Goal: Information Seeking & Learning: Learn about a topic

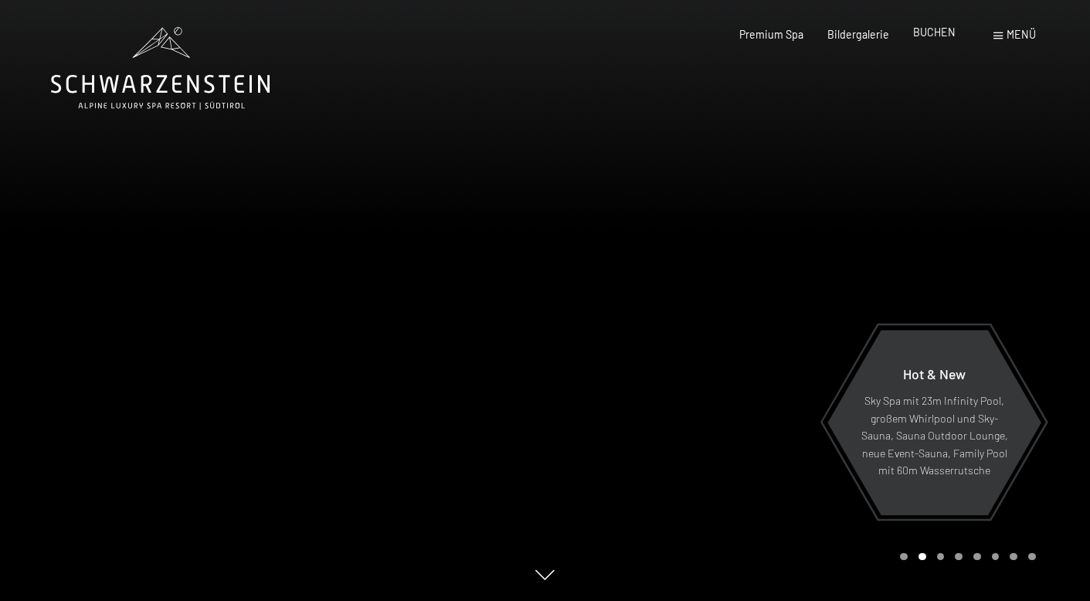
click at [943, 34] on span "BUCHEN" at bounding box center [934, 32] width 43 height 13
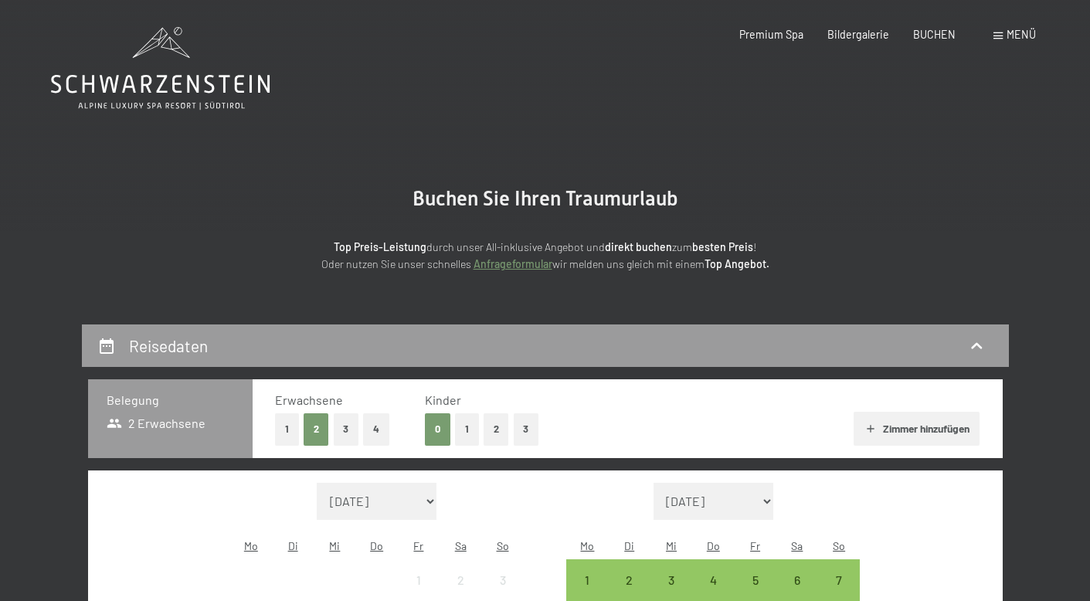
click at [1008, 35] on span "Menü" at bounding box center [1021, 34] width 29 height 13
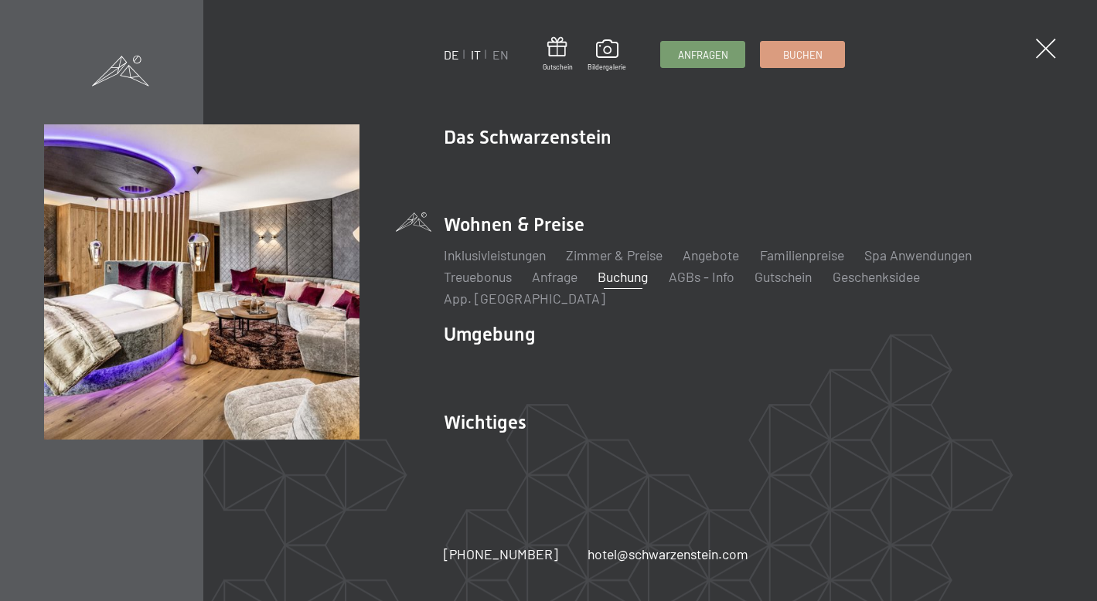
click at [474, 56] on link "IT" at bounding box center [476, 54] width 10 height 15
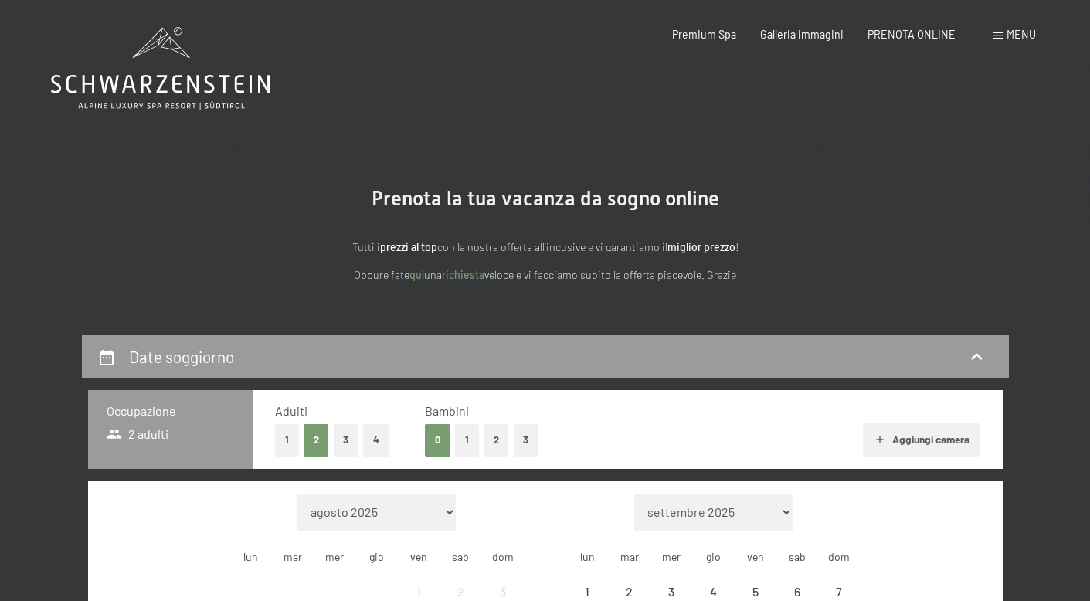
click at [289, 437] on button "1" at bounding box center [287, 440] width 24 height 32
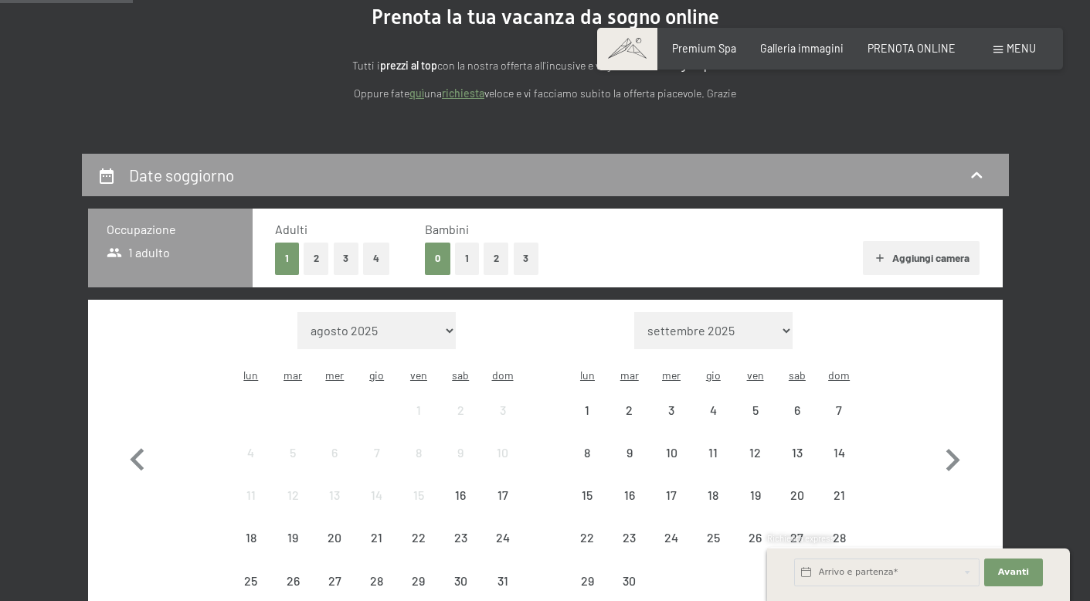
scroll to position [180, 0]
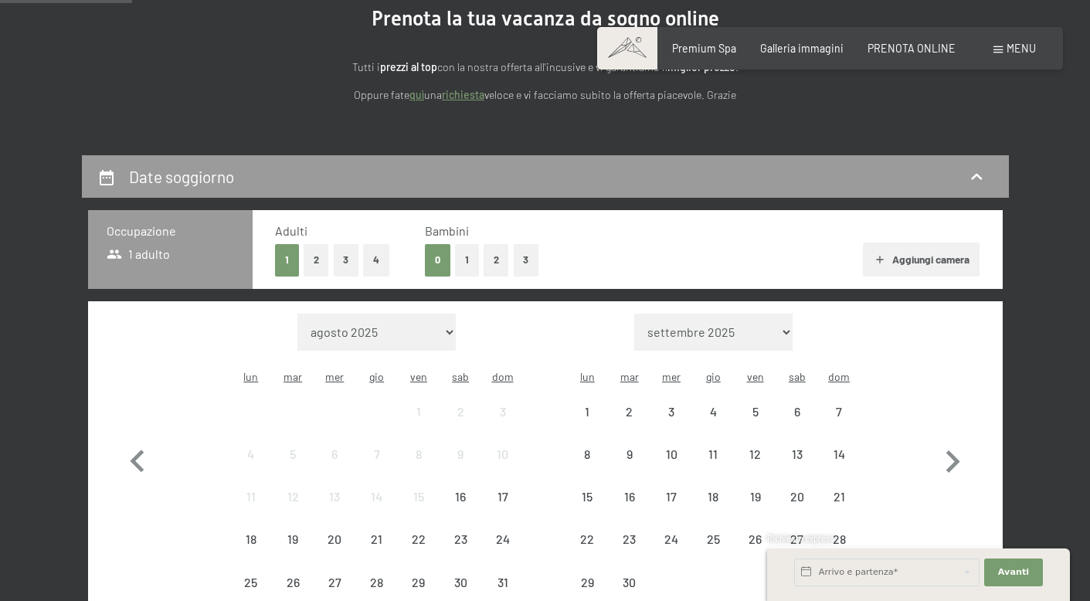
click at [859, 91] on p "Oppure fate quì una richiesta veloce e vi facciamo subito la offerta piacevole.…" at bounding box center [546, 96] width 680 height 18
click at [471, 32] on div "Tutti i prezzi al top con la nostra offerta all'incusive e vi garantiamo il mig…" at bounding box center [546, 68] width 680 height 73
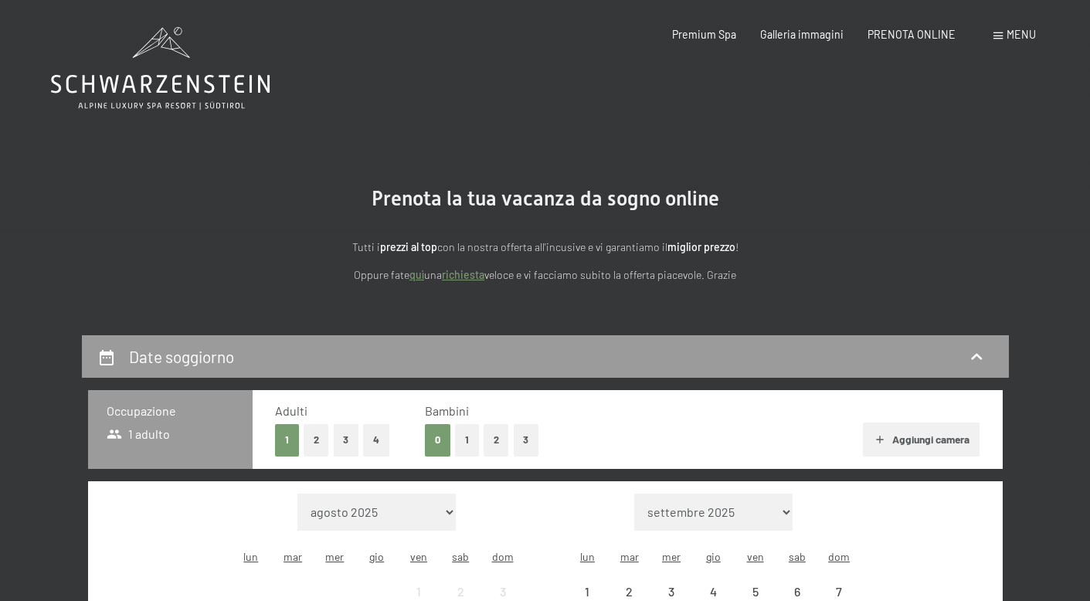
scroll to position [0, 0]
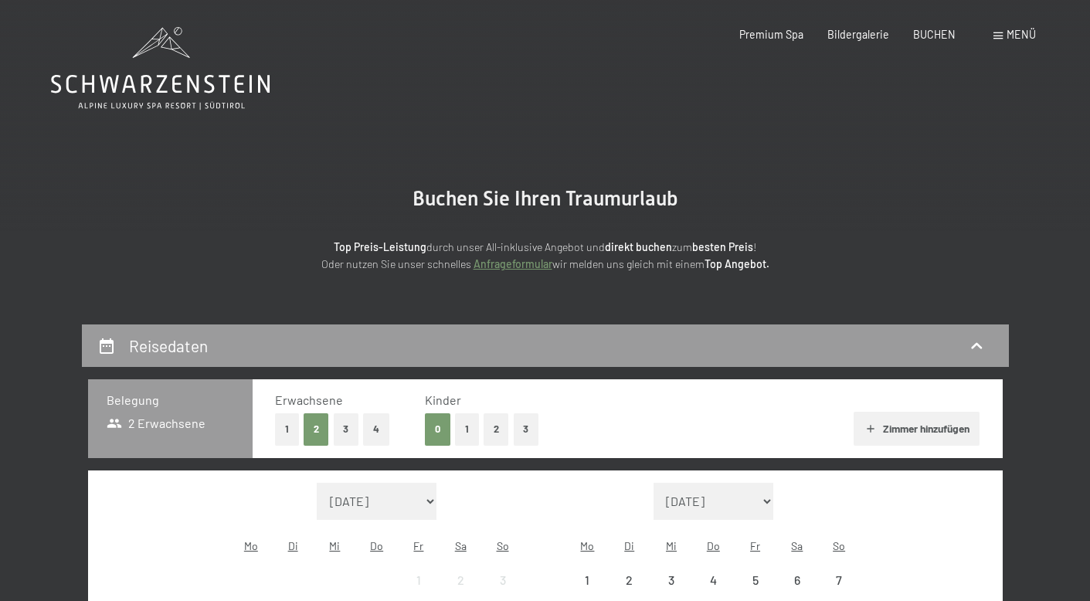
click at [1002, 36] on span at bounding box center [998, 35] width 9 height 7
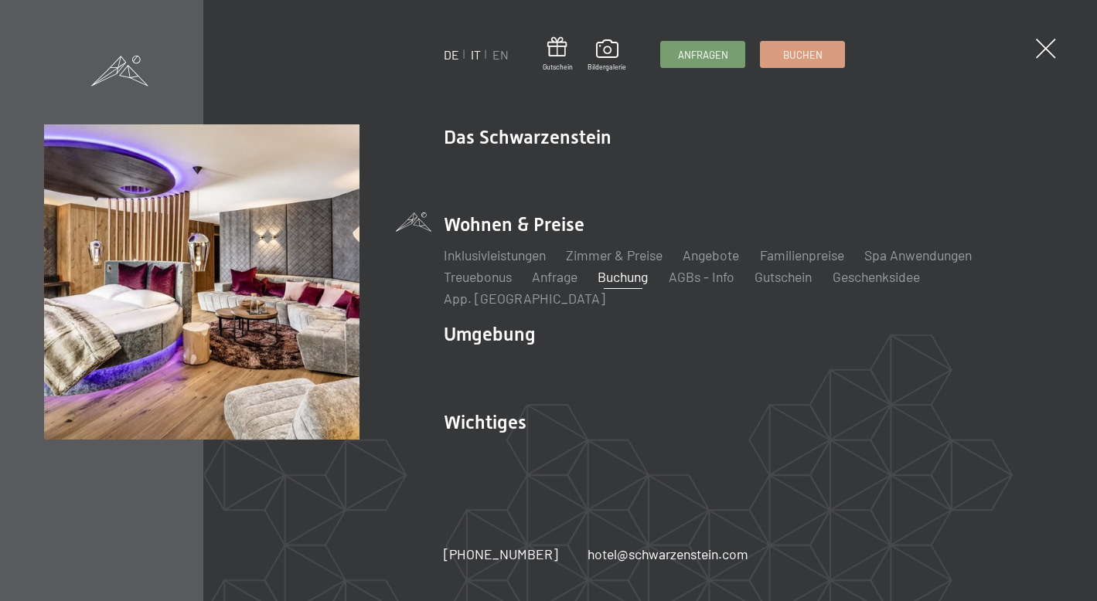
click at [476, 54] on link "IT" at bounding box center [476, 54] width 10 height 15
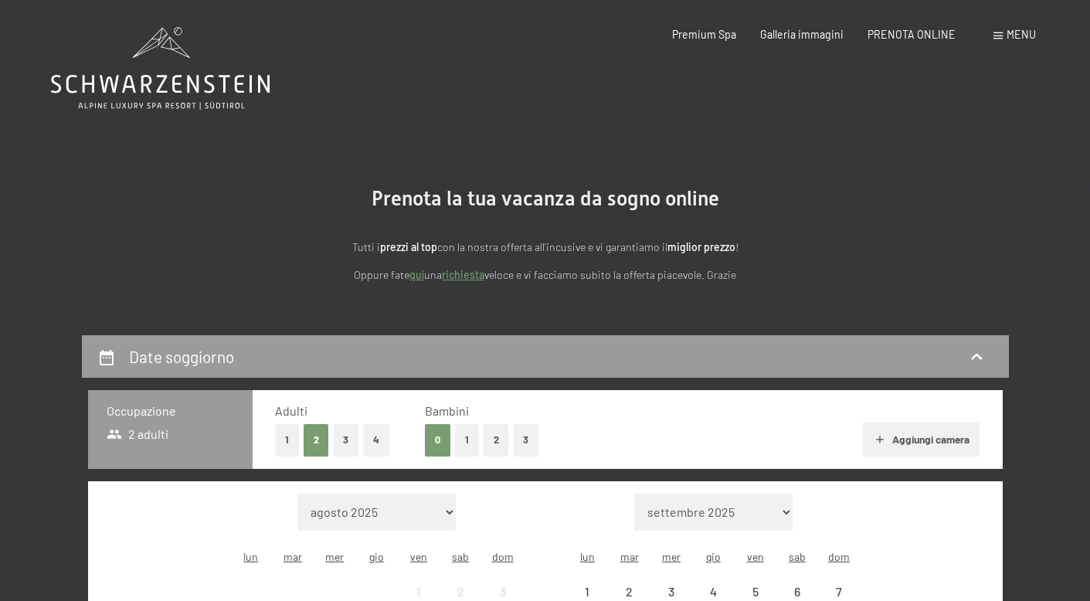
click at [212, 89] on icon at bounding box center [160, 68] width 219 height 83
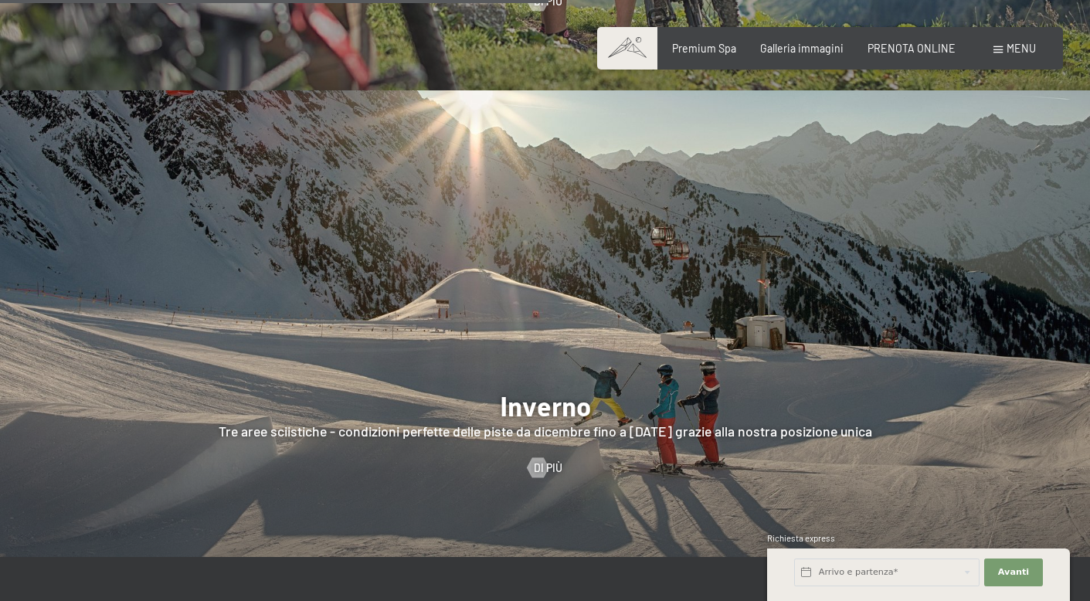
scroll to position [2800, 0]
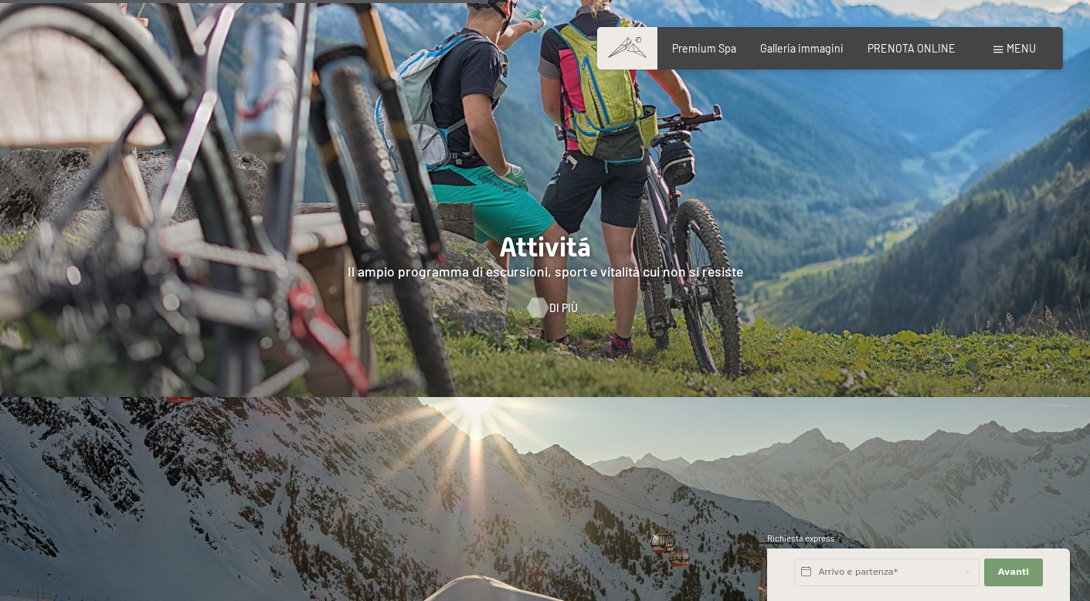
click at [543, 298] on div at bounding box center [538, 308] width 12 height 20
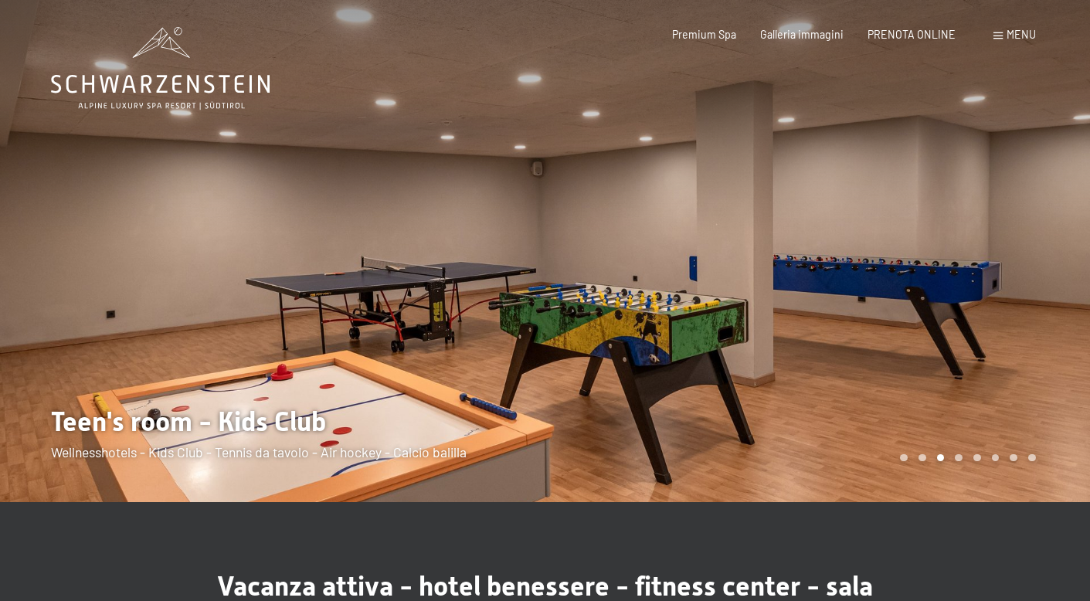
click at [158, 90] on icon at bounding box center [160, 84] width 219 height 19
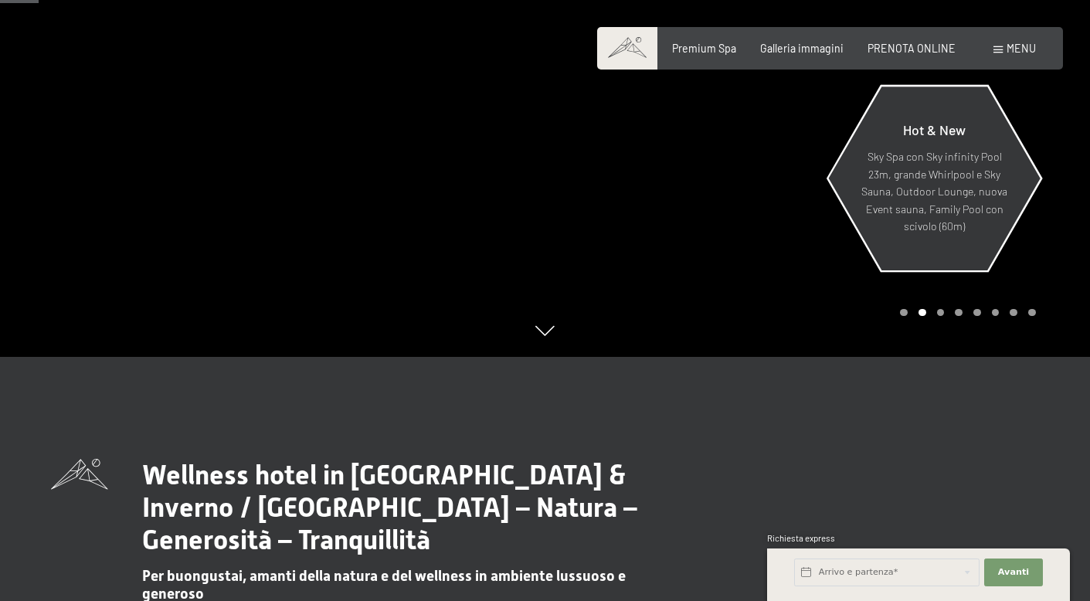
scroll to position [243, 0]
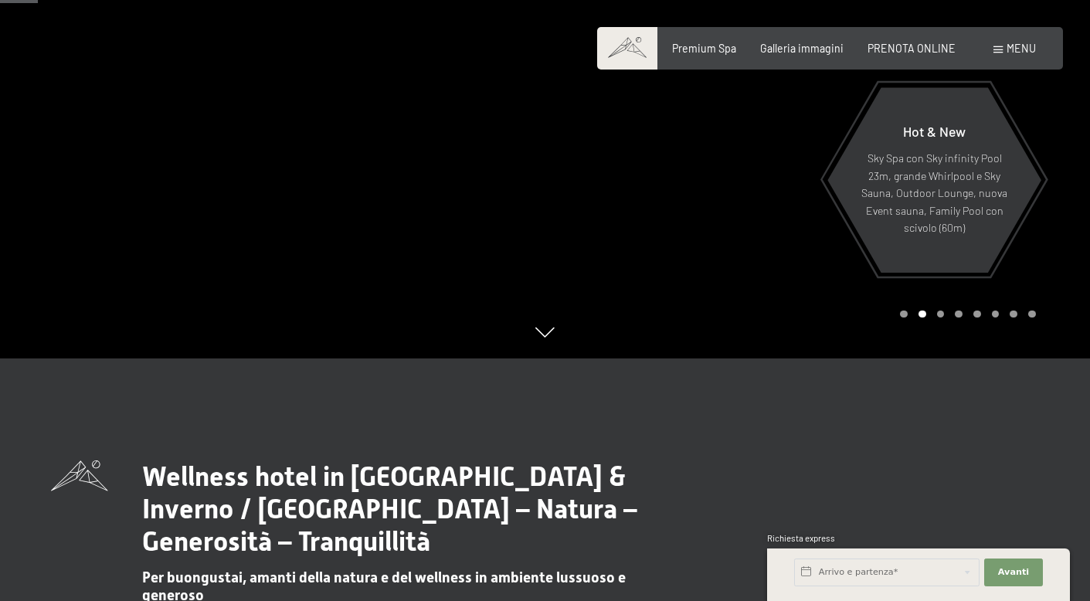
click at [923, 317] on div "Carousel Page 2 (Current Slide)" at bounding box center [923, 315] width 8 height 8
click at [947, 313] on div "Carousel Pagination" at bounding box center [965, 315] width 141 height 8
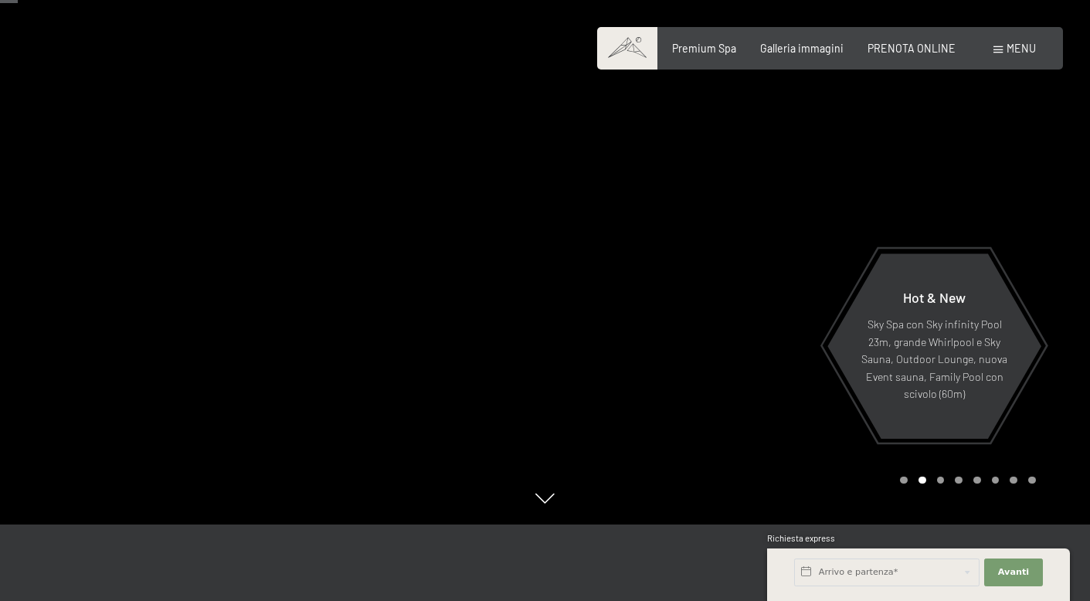
scroll to position [73, 0]
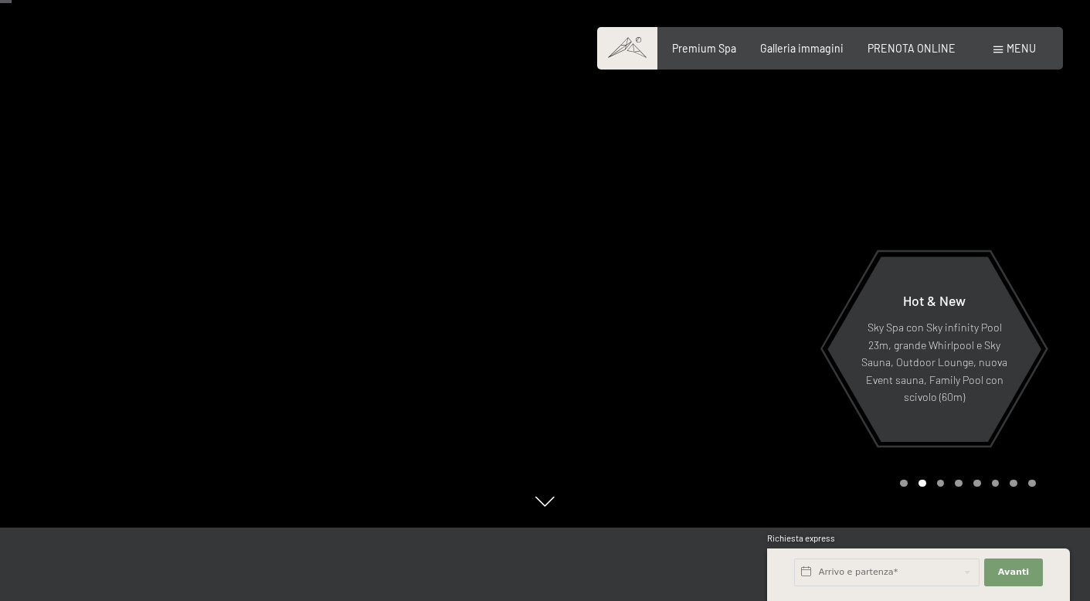
click at [1072, 199] on div at bounding box center [819, 227] width 546 height 601
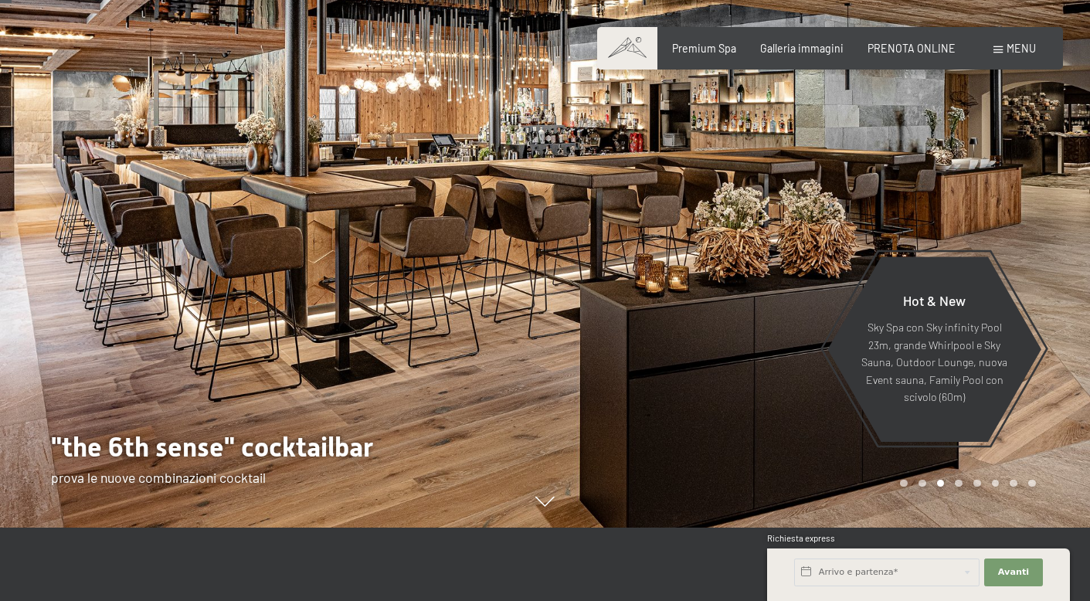
click at [1072, 199] on div at bounding box center [819, 227] width 546 height 601
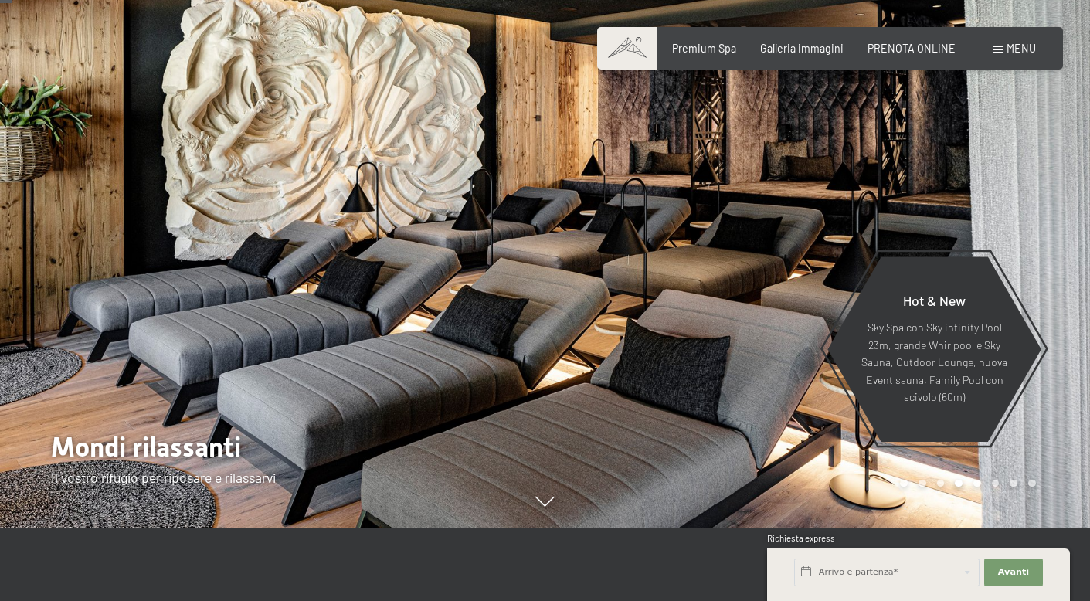
click at [1072, 199] on div at bounding box center [819, 227] width 546 height 601
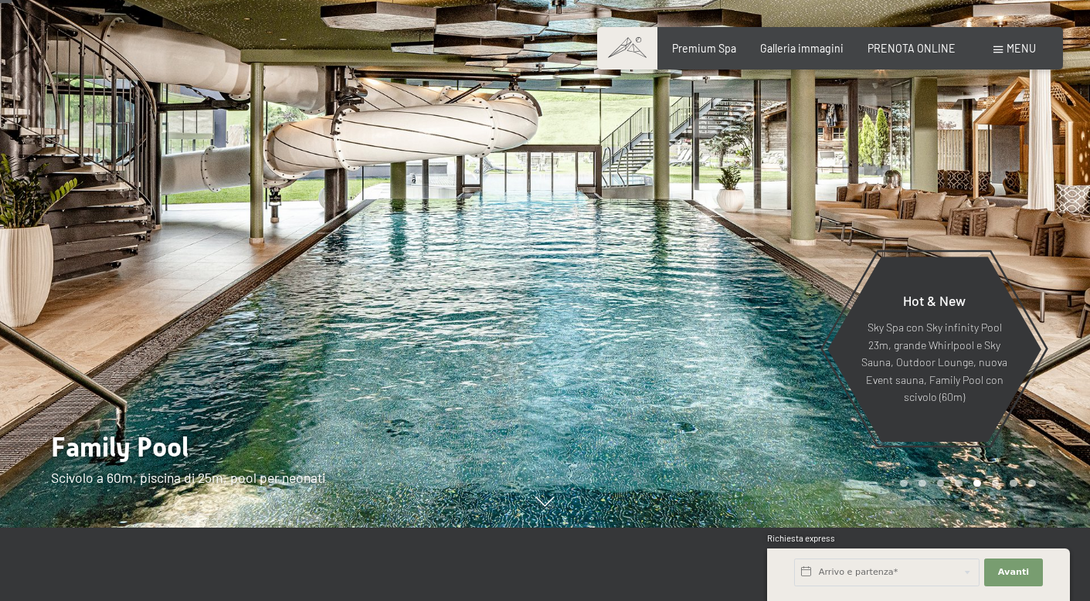
click at [1072, 199] on div at bounding box center [819, 227] width 546 height 601
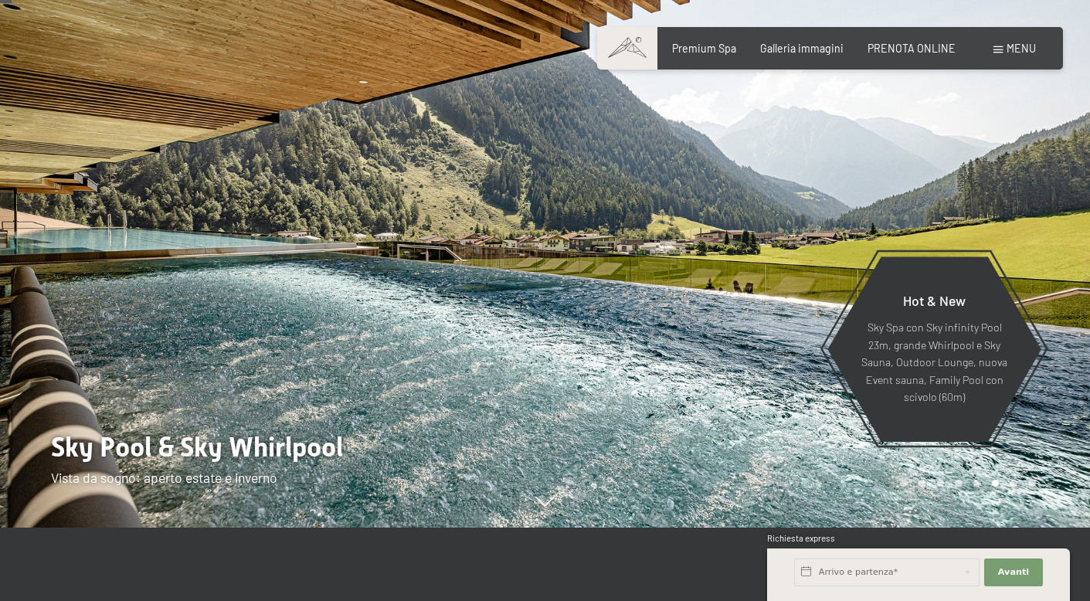
click at [1072, 199] on div at bounding box center [819, 227] width 546 height 601
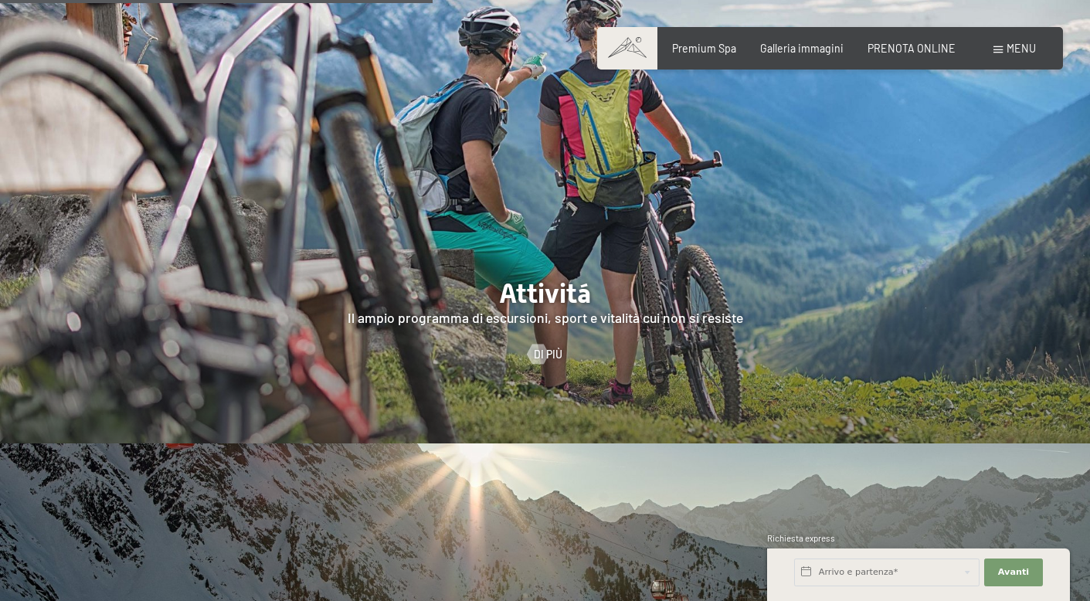
scroll to position [2752, 0]
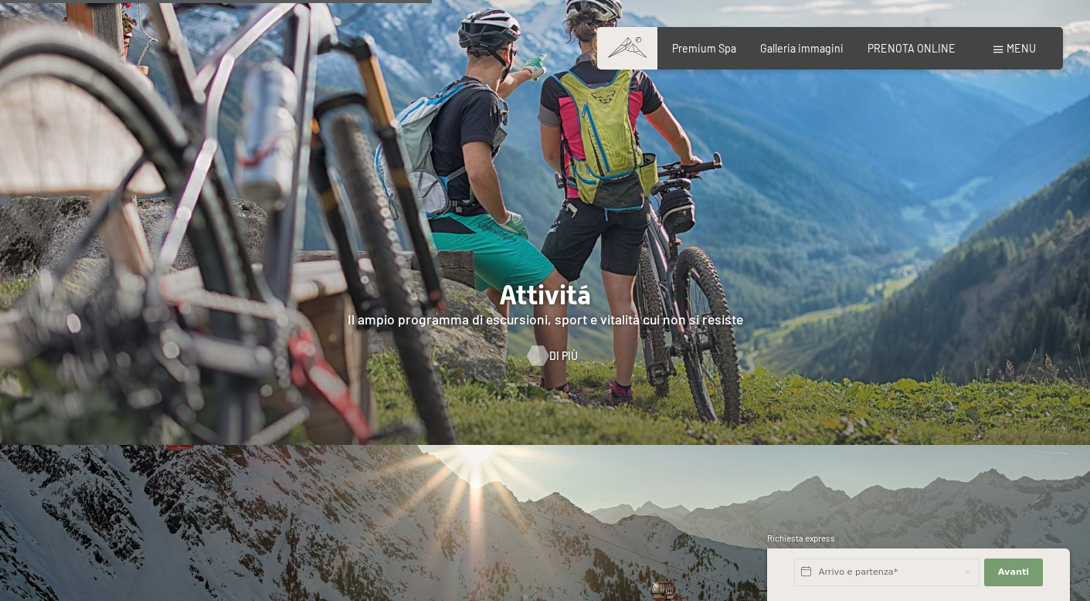
click at [543, 345] on div at bounding box center [538, 355] width 12 height 20
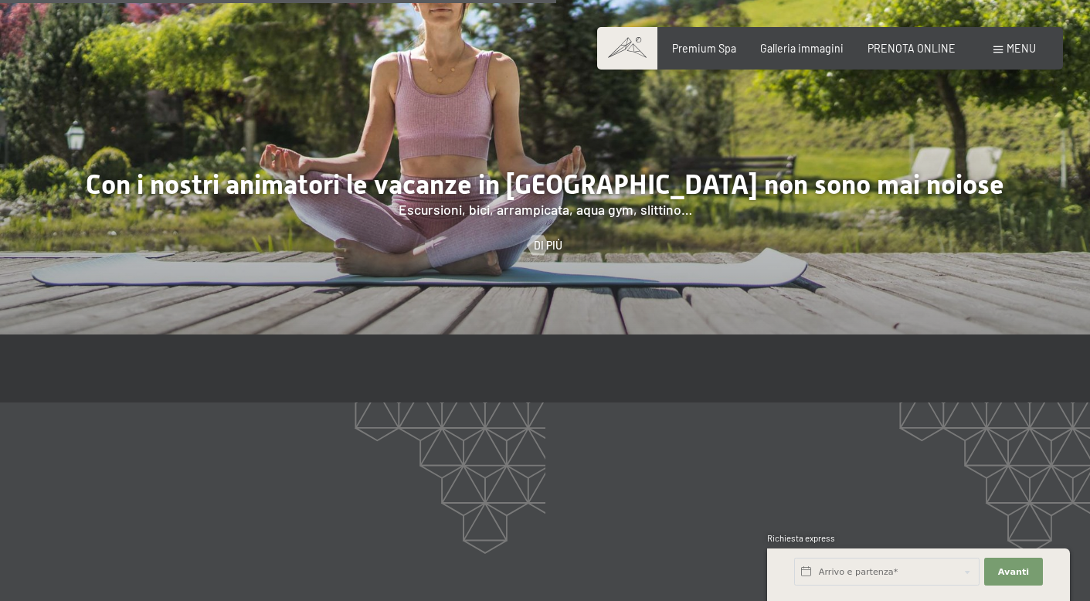
scroll to position [2066, 0]
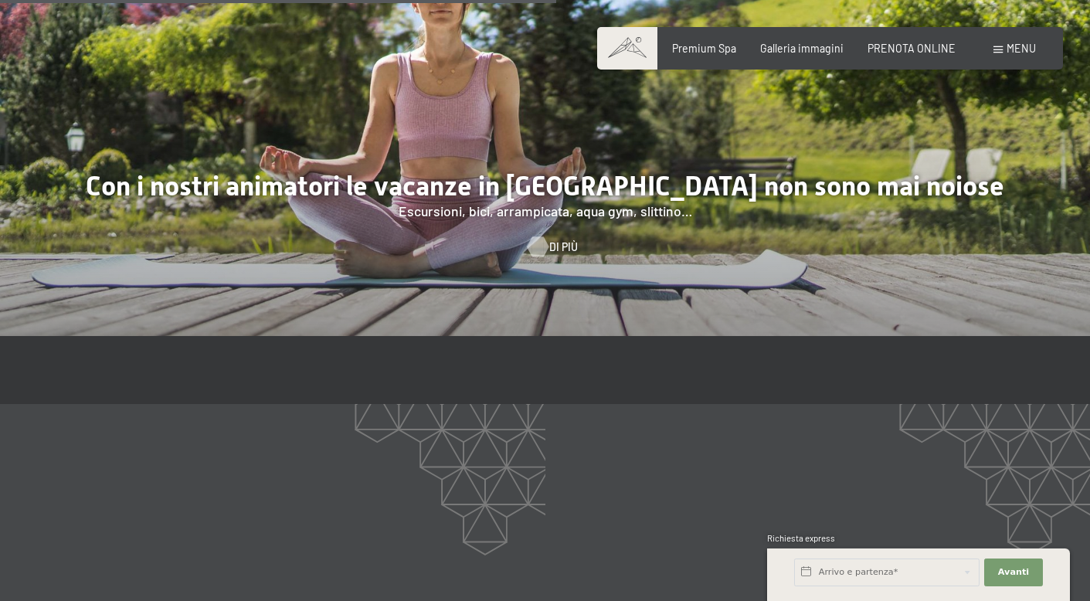
click at [543, 236] on div at bounding box center [538, 246] width 12 height 20
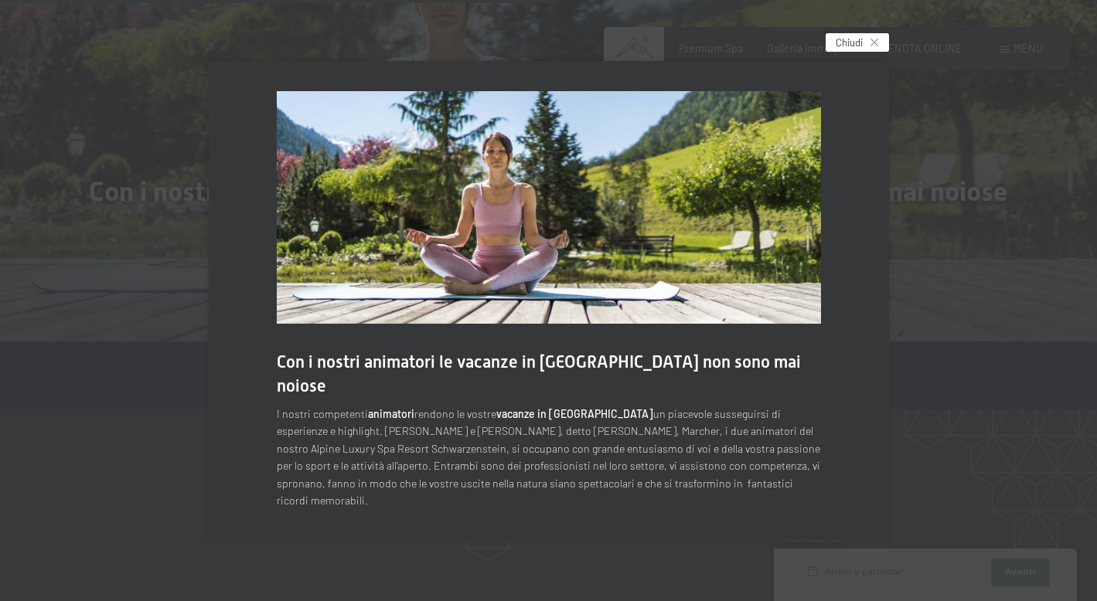
click at [878, 52] on div "Chiudi" at bounding box center [856, 42] width 63 height 19
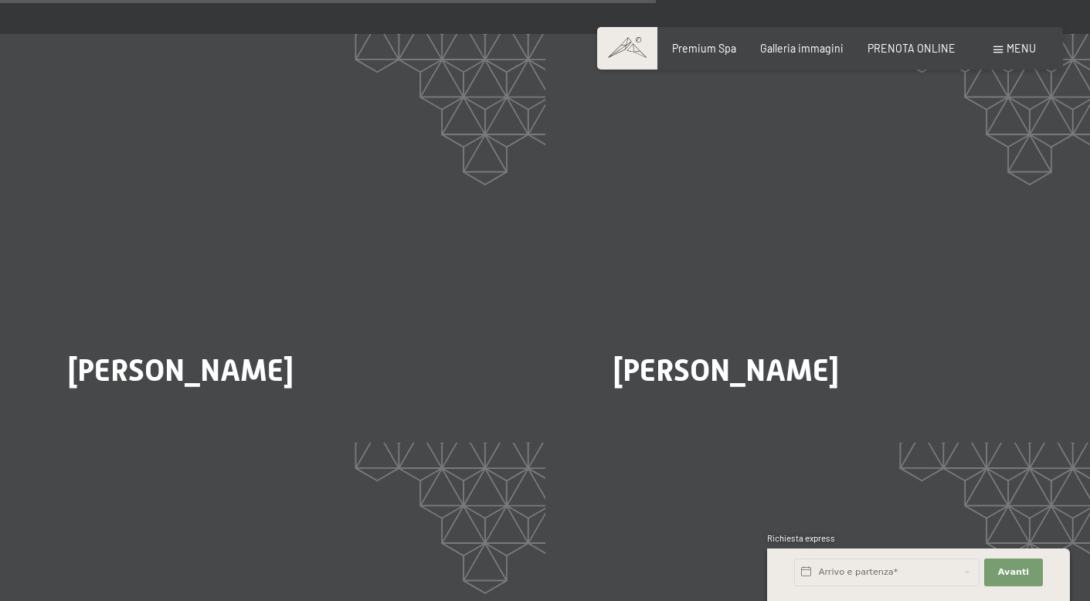
scroll to position [2437, 0]
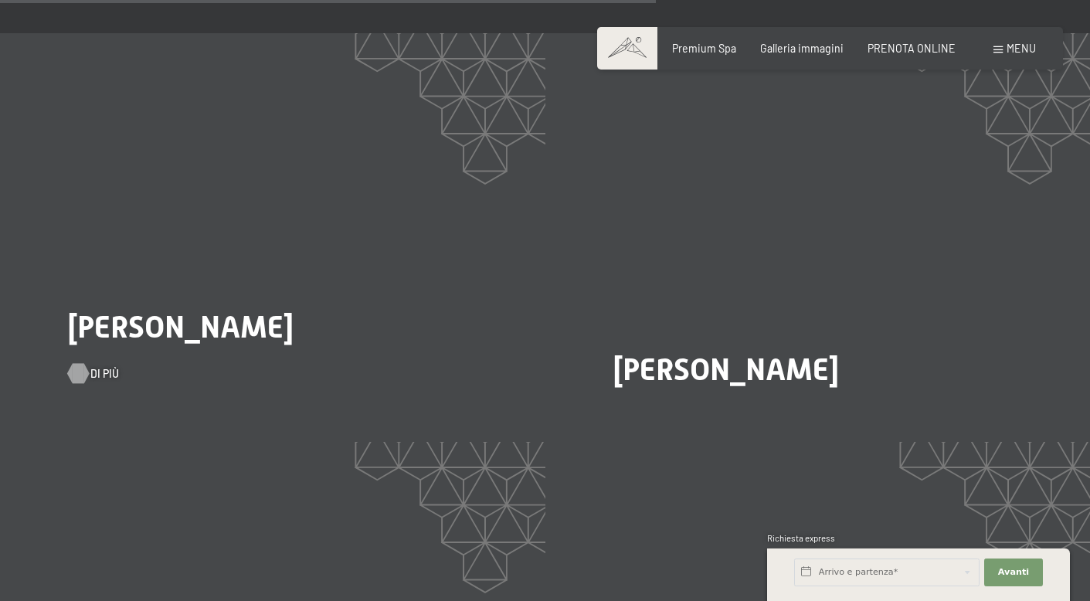
click at [92, 366] on span "Di più" at bounding box center [104, 373] width 29 height 15
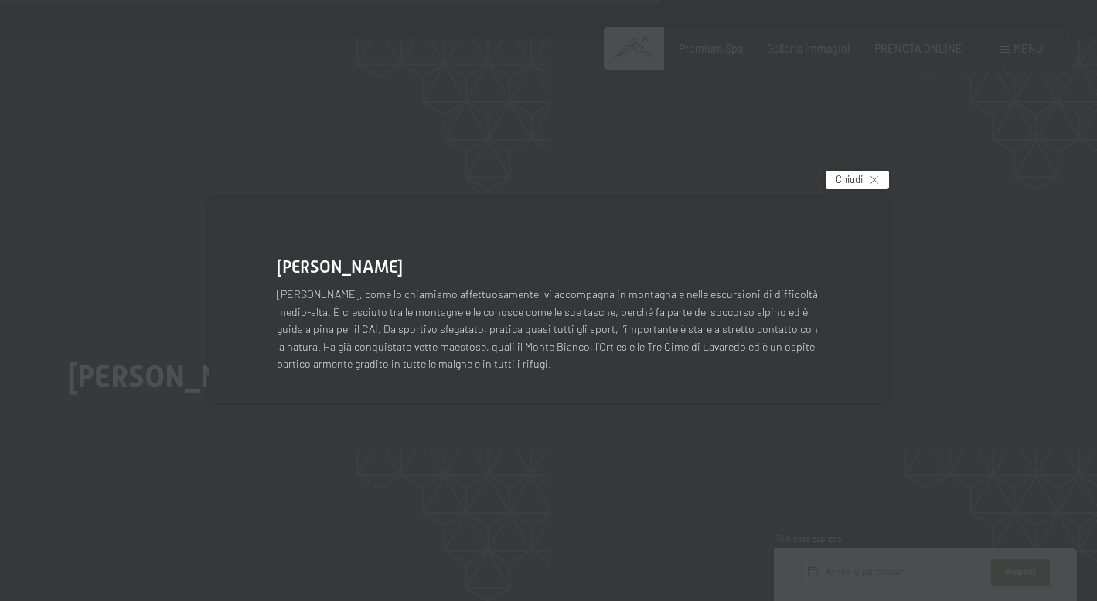
click at [869, 176] on div "Chiudi" at bounding box center [856, 180] width 63 height 19
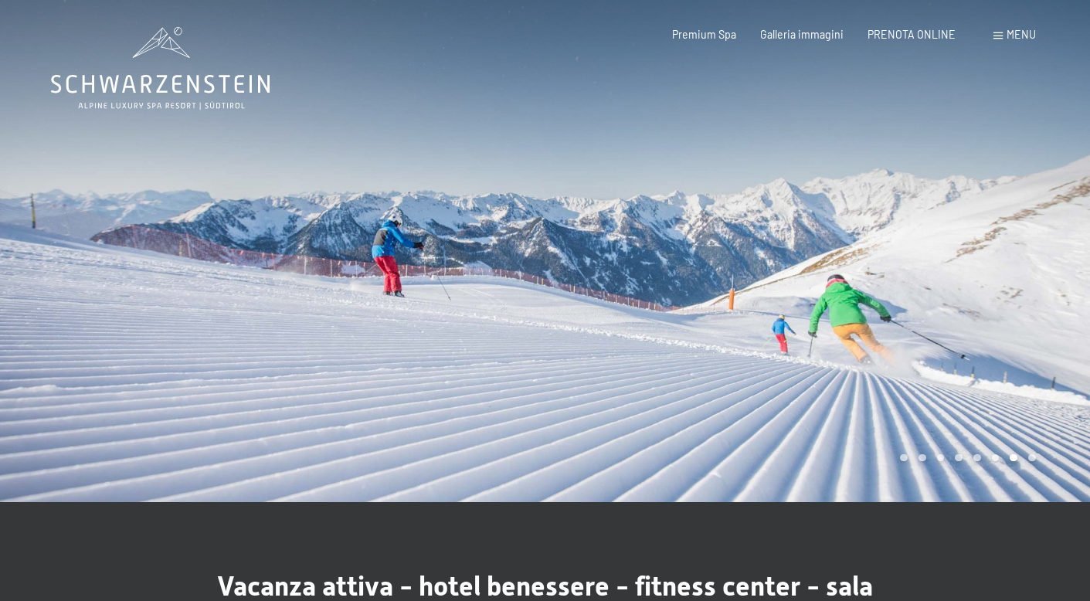
scroll to position [0, 0]
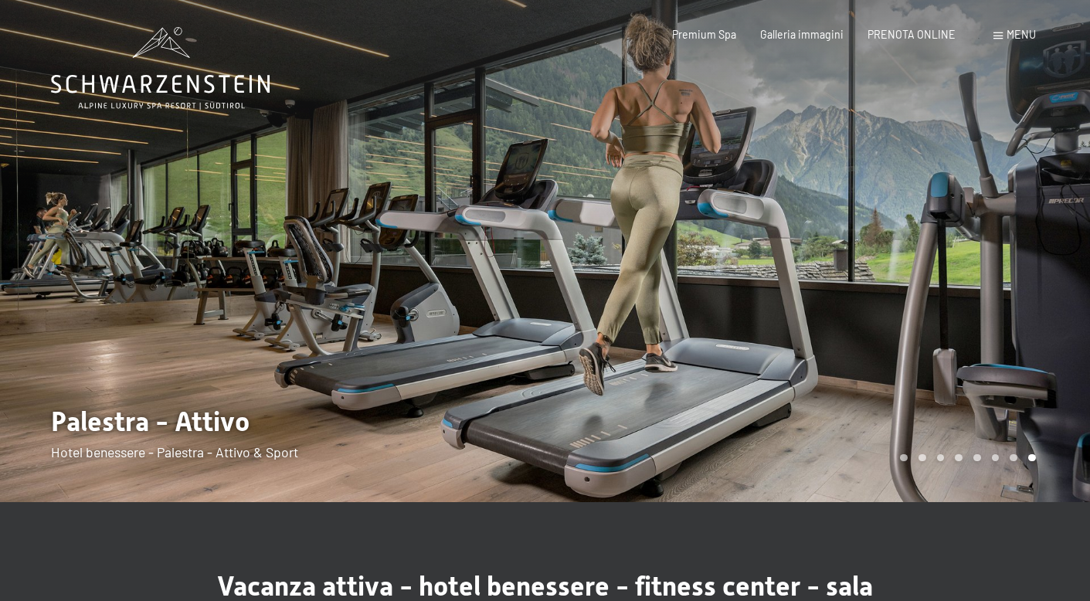
click at [1006, 36] on div "Menu" at bounding box center [1015, 34] width 43 height 15
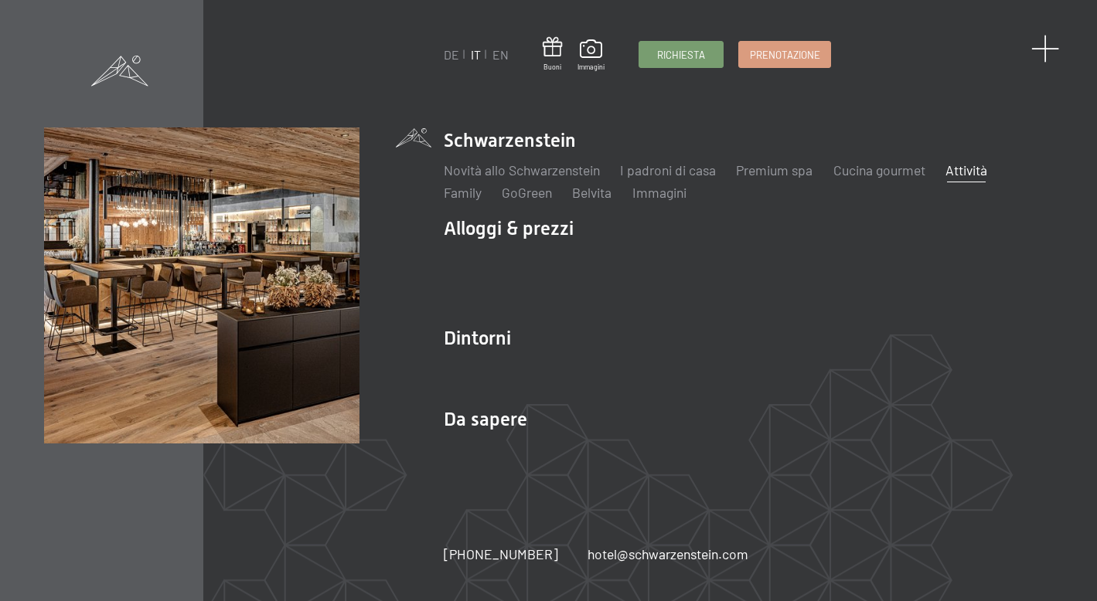
click at [1046, 52] on span at bounding box center [1045, 49] width 29 height 29
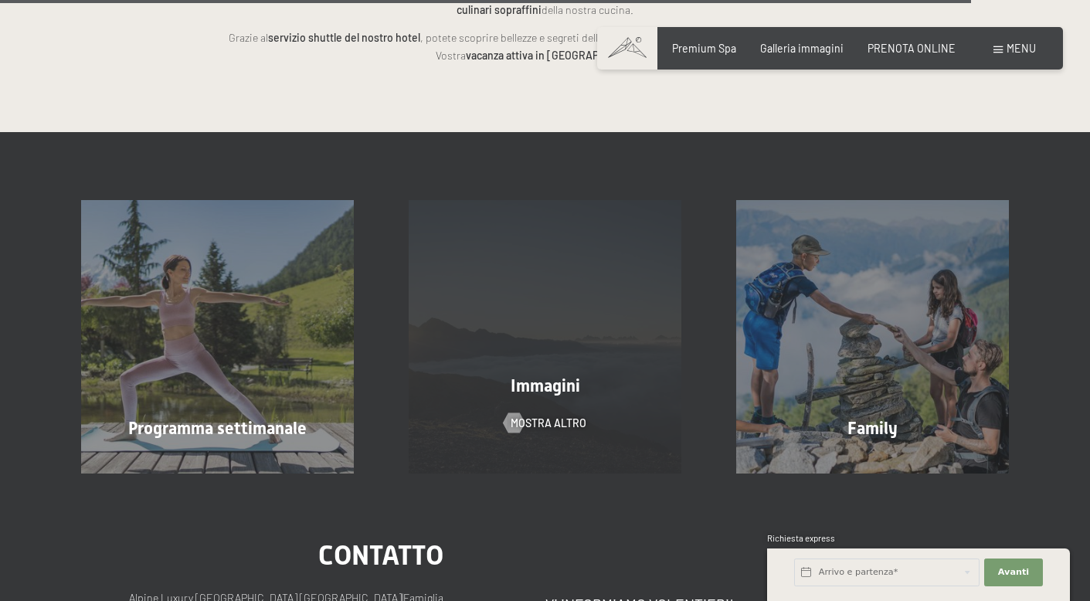
scroll to position [3684, 0]
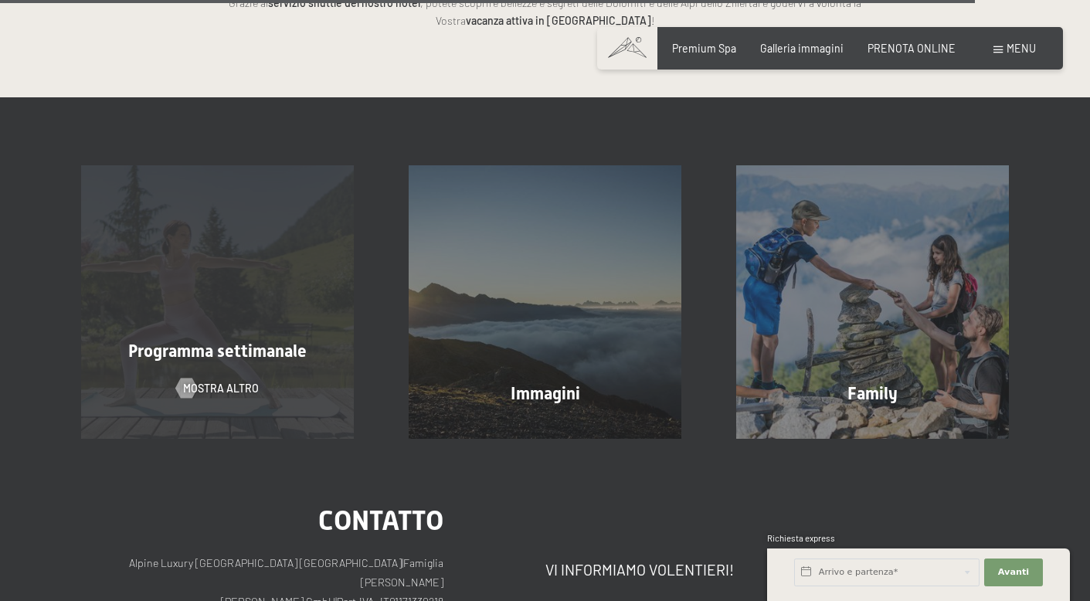
click at [201, 186] on div "Programma settimanale mostra altro" at bounding box center [218, 301] width 328 height 273
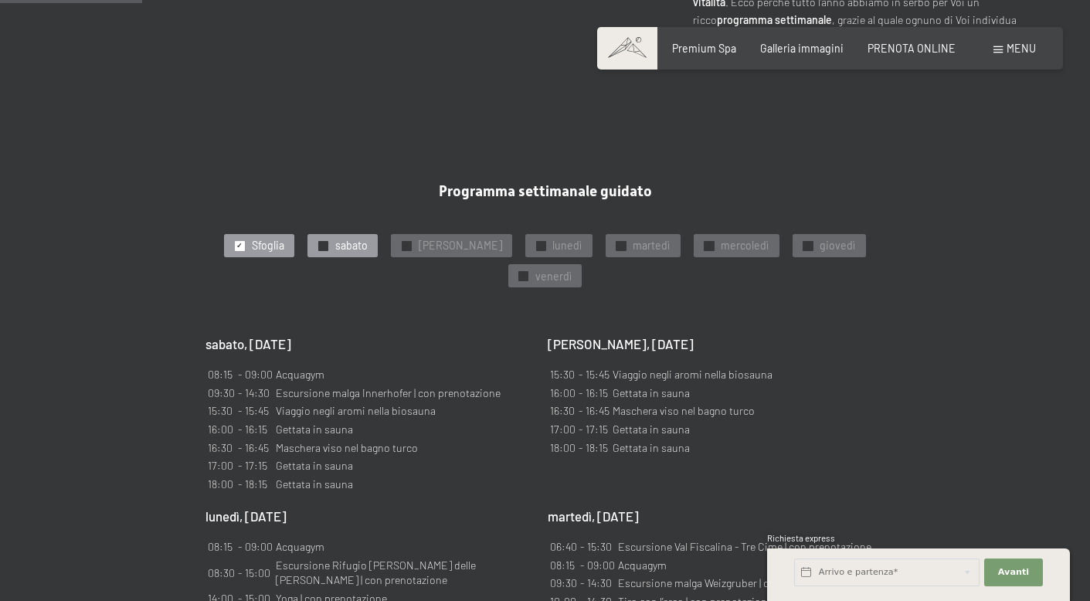
scroll to position [756, 0]
click at [553, 239] on span "lunedì" at bounding box center [567, 246] width 29 height 15
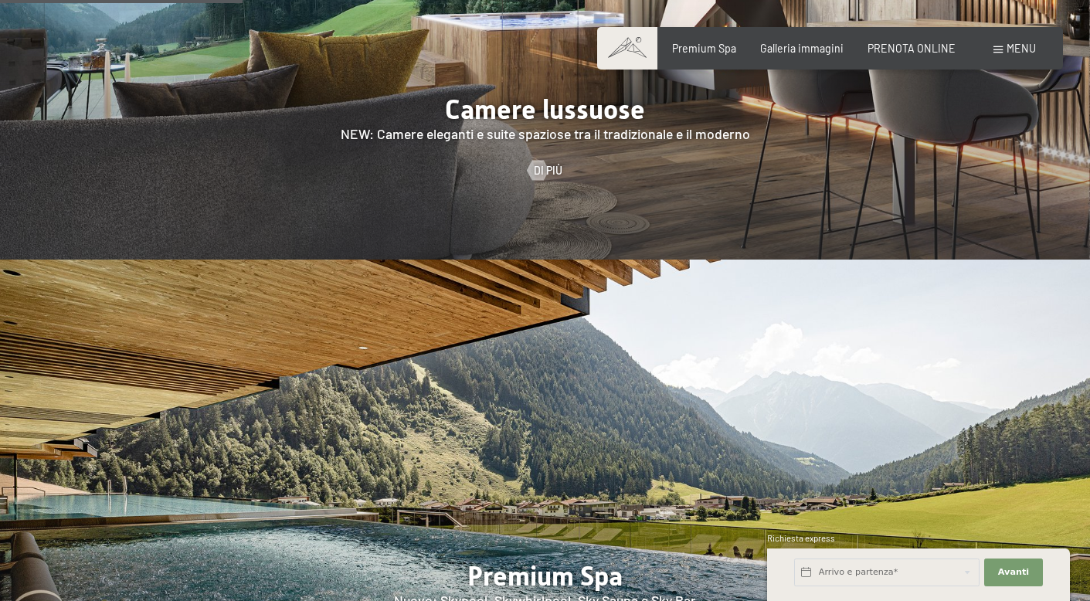
scroll to position [1545, 0]
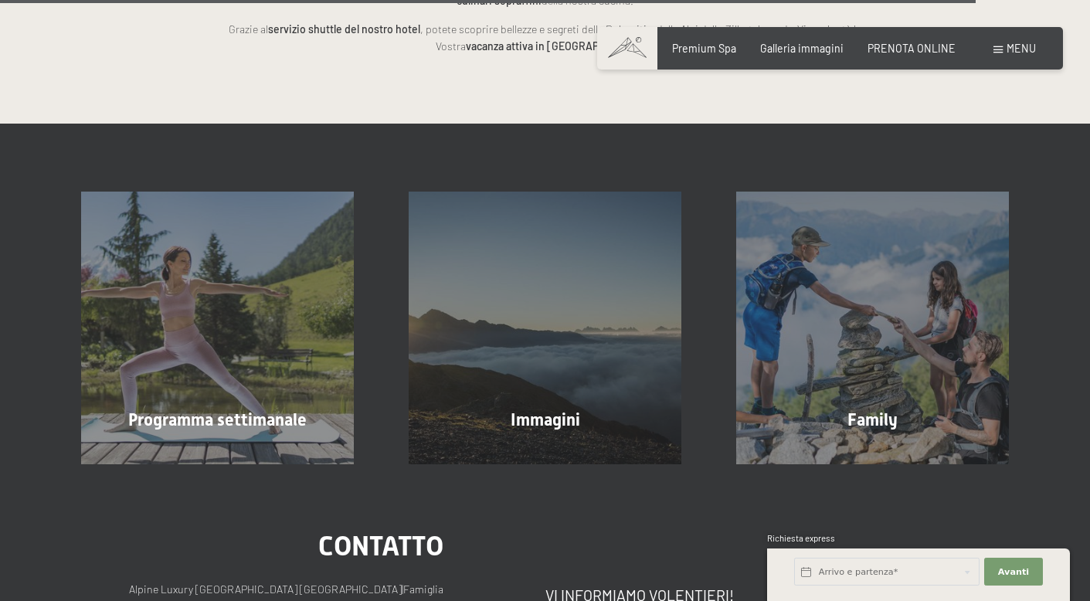
scroll to position [3686, 0]
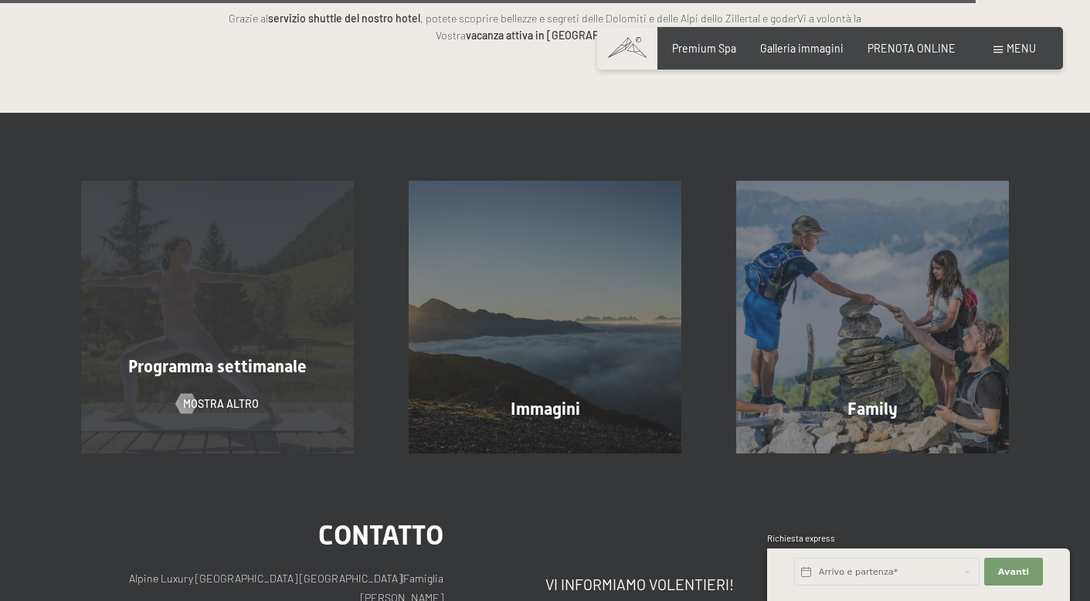
click at [245, 256] on div "Programma settimanale mostra altro" at bounding box center [218, 317] width 328 height 273
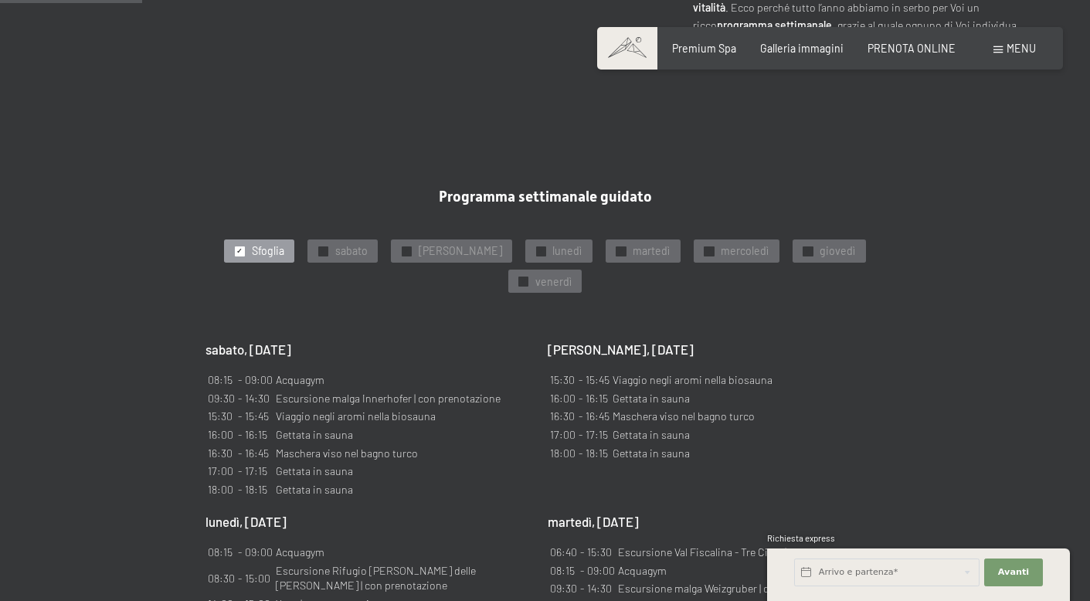
scroll to position [753, 0]
click at [553, 242] on span "lunedì" at bounding box center [567, 249] width 29 height 15
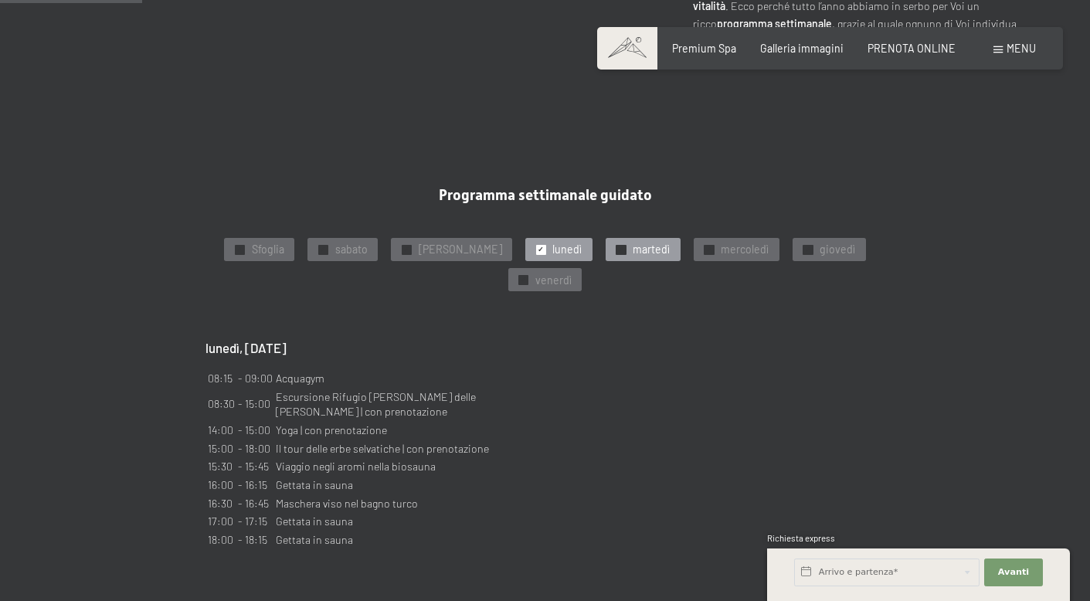
click at [633, 242] on span "martedì" at bounding box center [651, 249] width 37 height 15
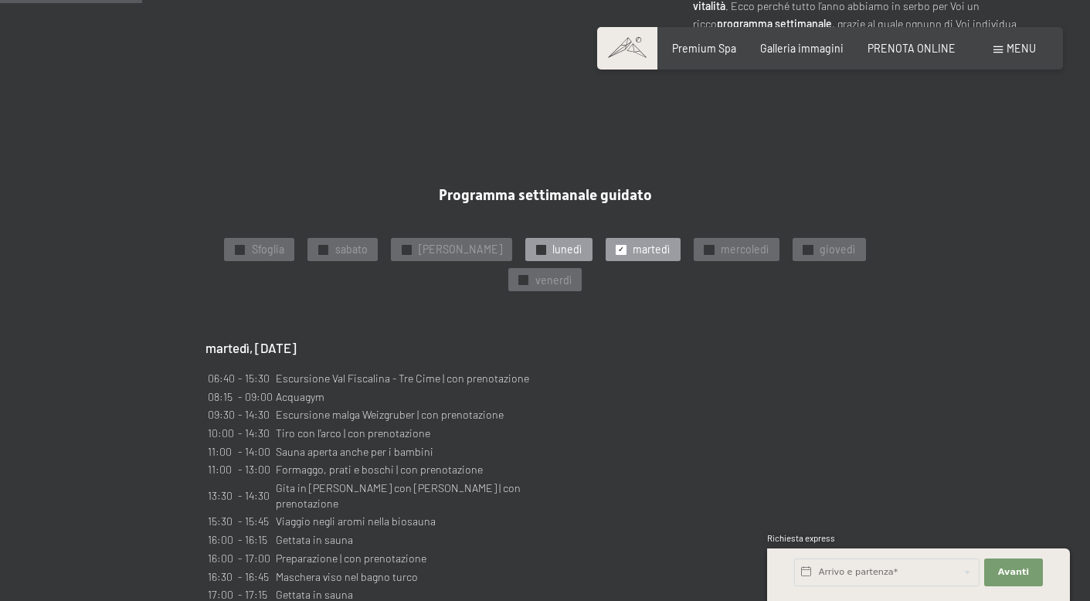
click at [553, 242] on span "lunedì" at bounding box center [567, 249] width 29 height 15
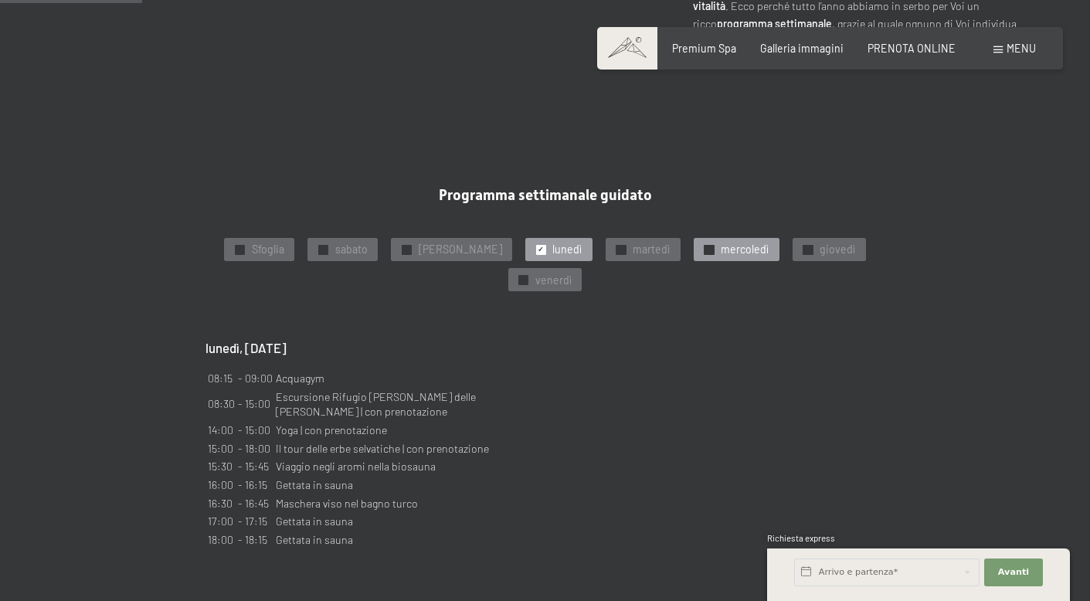
click at [721, 242] on span "mercoledì" at bounding box center [745, 249] width 48 height 15
click at [820, 242] on span "giovedì" at bounding box center [838, 249] width 36 height 15
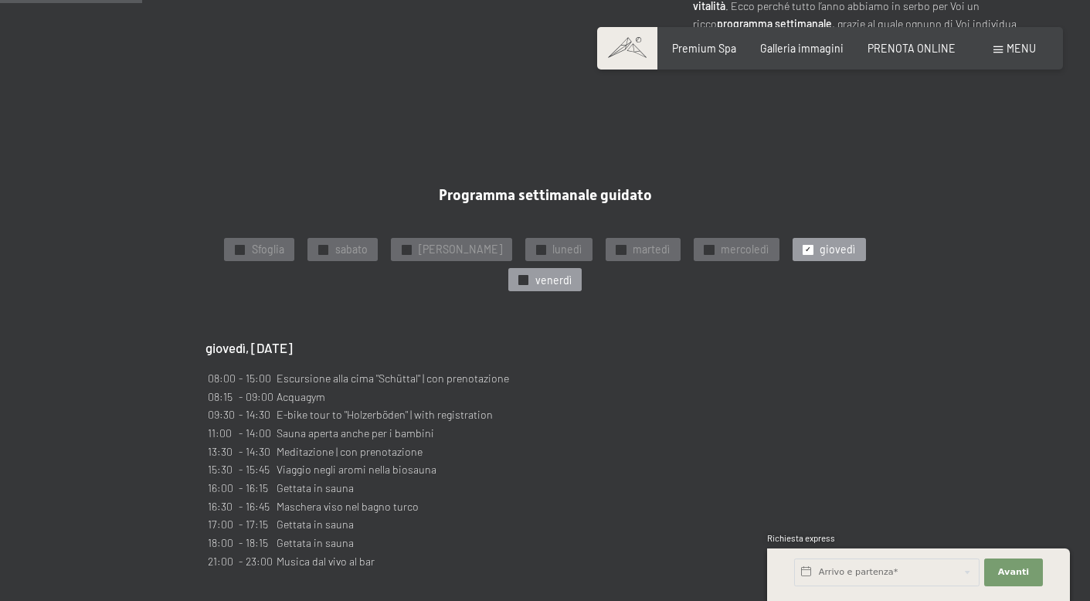
click at [561, 273] on span "venerdì" at bounding box center [554, 280] width 36 height 15
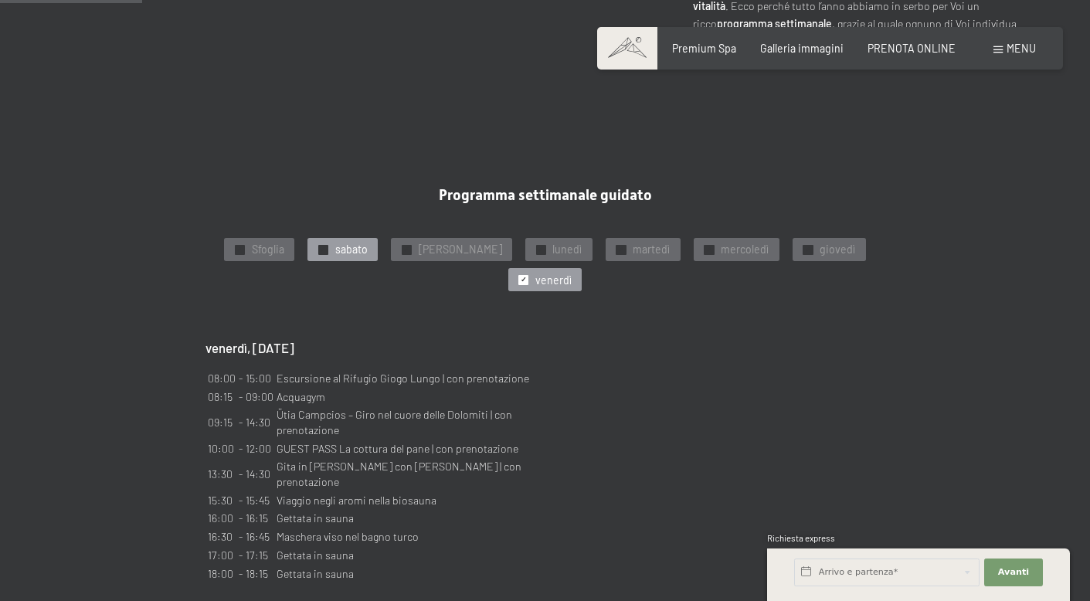
click at [368, 242] on span "sabato" at bounding box center [351, 249] width 32 height 15
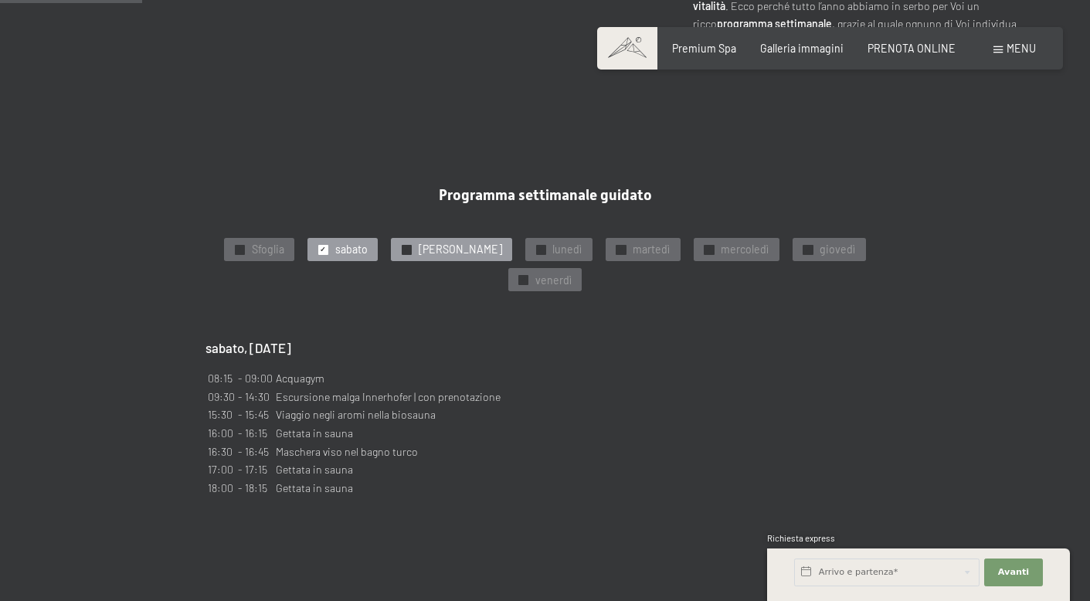
click at [447, 242] on span "domenica" at bounding box center [460, 249] width 83 height 15
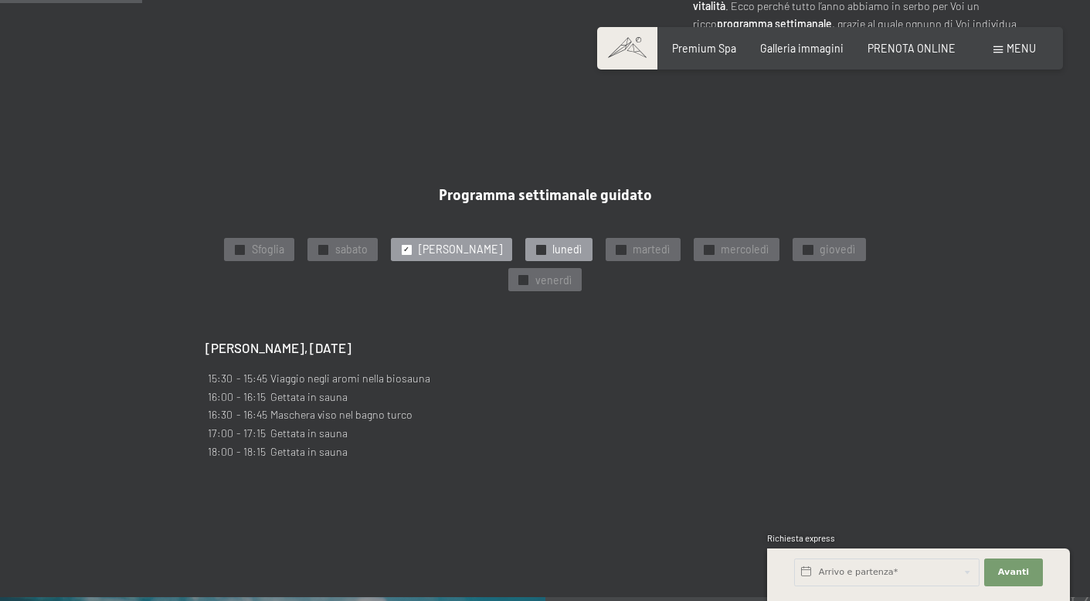
click at [553, 242] on span "lunedì" at bounding box center [567, 249] width 29 height 15
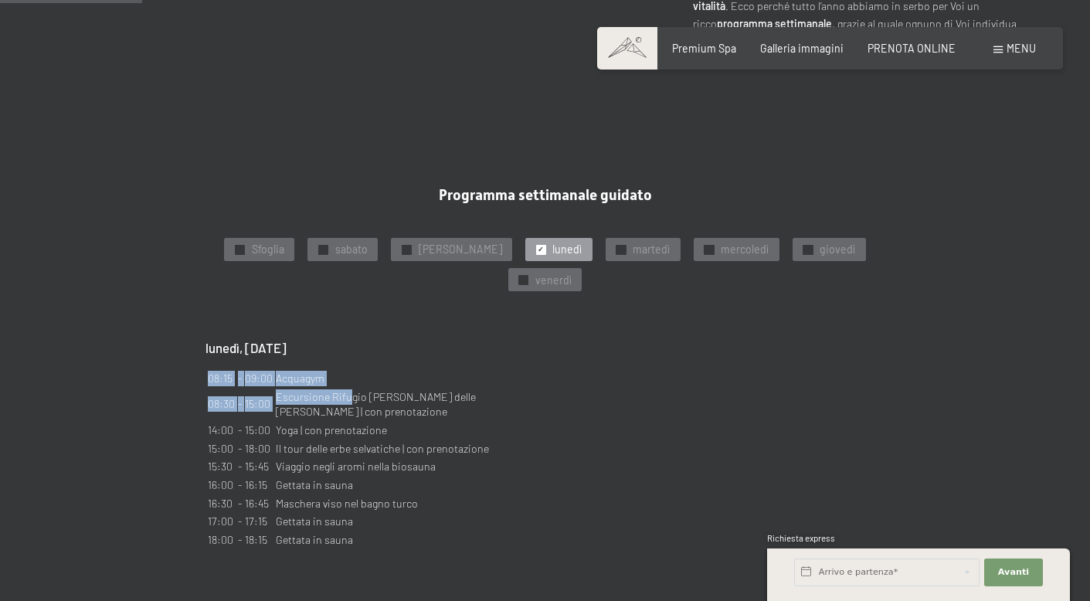
drag, startPoint x: 538, startPoint y: 372, endPoint x: 351, endPoint y: 374, distance: 187.0
click at [351, 374] on div "sabato, 16/8/2025 08:15 - 09:00 Acquagym 09:30 - 14:30 Escursione malga Innerho…" at bounding box center [546, 444] width 680 height 211
click at [330, 389] on td "Escursione Rifugio Giovanni Porro - Cima delle Pecore | con prenotazione" at bounding box center [404, 405] width 258 height 32
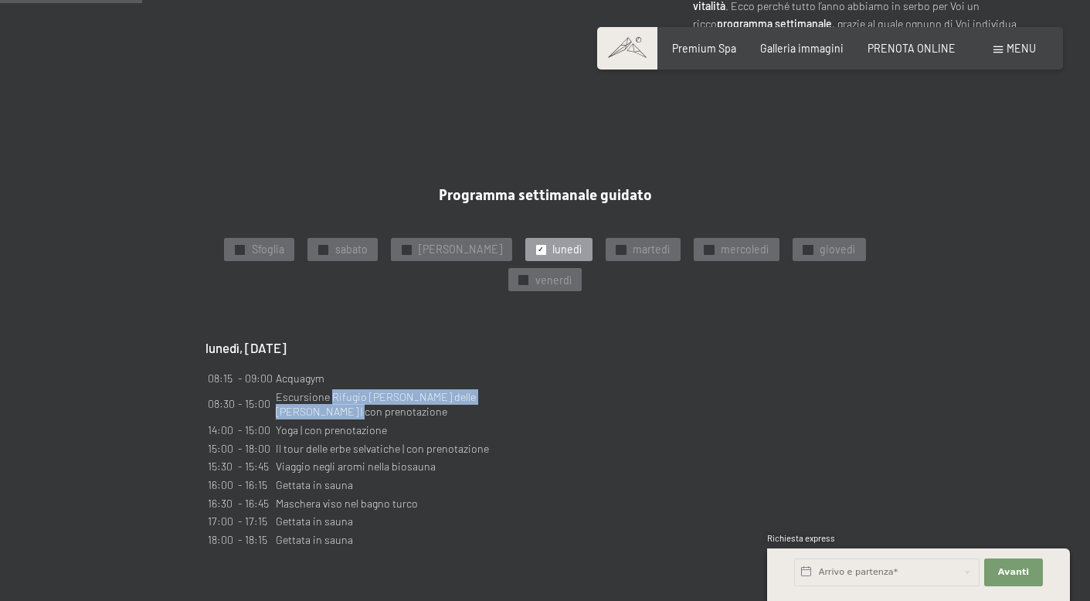
drag, startPoint x: 330, startPoint y: 372, endPoint x: 528, endPoint y: 372, distance: 197.8
click at [528, 389] on td "Escursione Rifugio Giovanni Porro - Cima delle Pecore | con prenotazione" at bounding box center [404, 405] width 258 height 32
copy td "Rifugio Giovanni Porro - Cima delle Pecore |"
click at [637, 242] on span "martedì" at bounding box center [651, 249] width 37 height 15
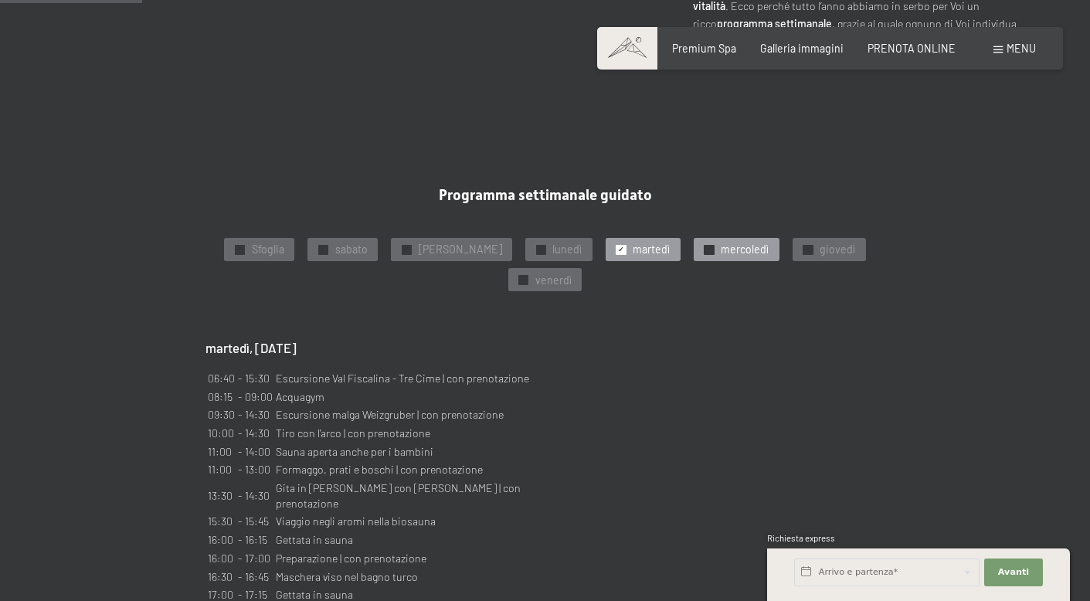
click at [721, 242] on span "mercoledì" at bounding box center [745, 249] width 48 height 15
